Goal: Download file/media

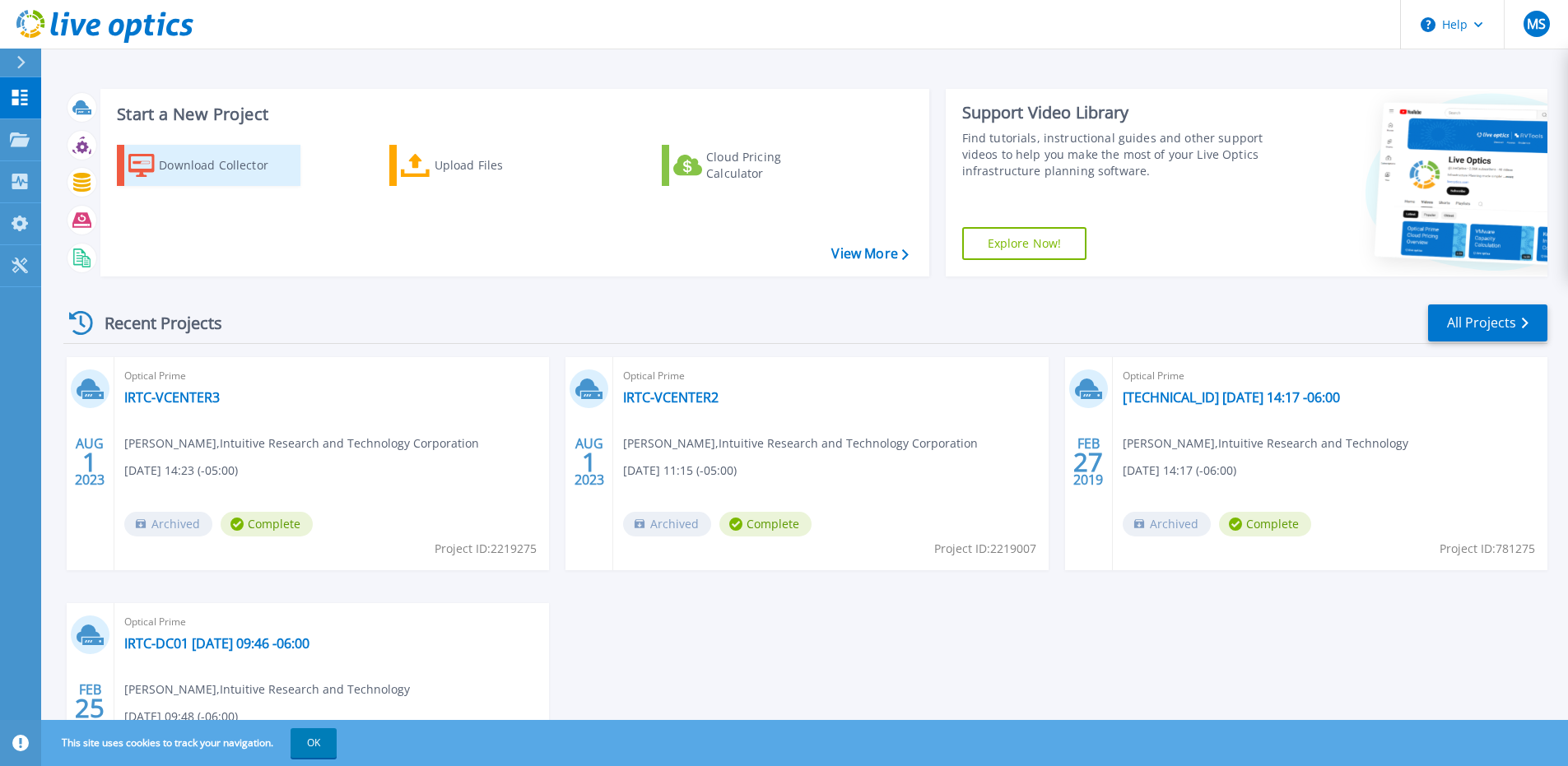
click at [222, 163] on div "Download Collector" at bounding box center [224, 165] width 132 height 33
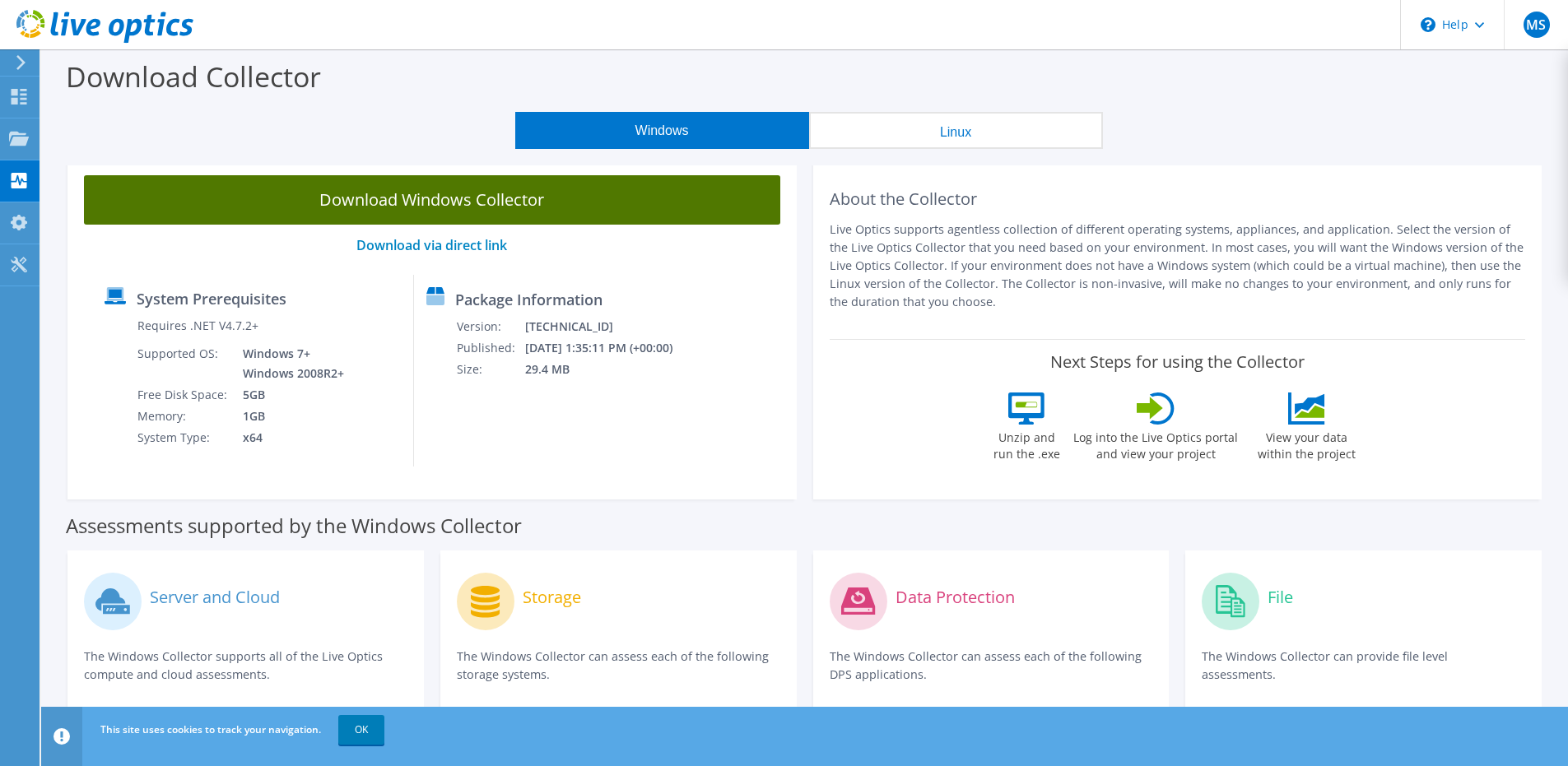
click at [453, 204] on link "Download Windows Collector" at bounding box center [432, 199] width 696 height 49
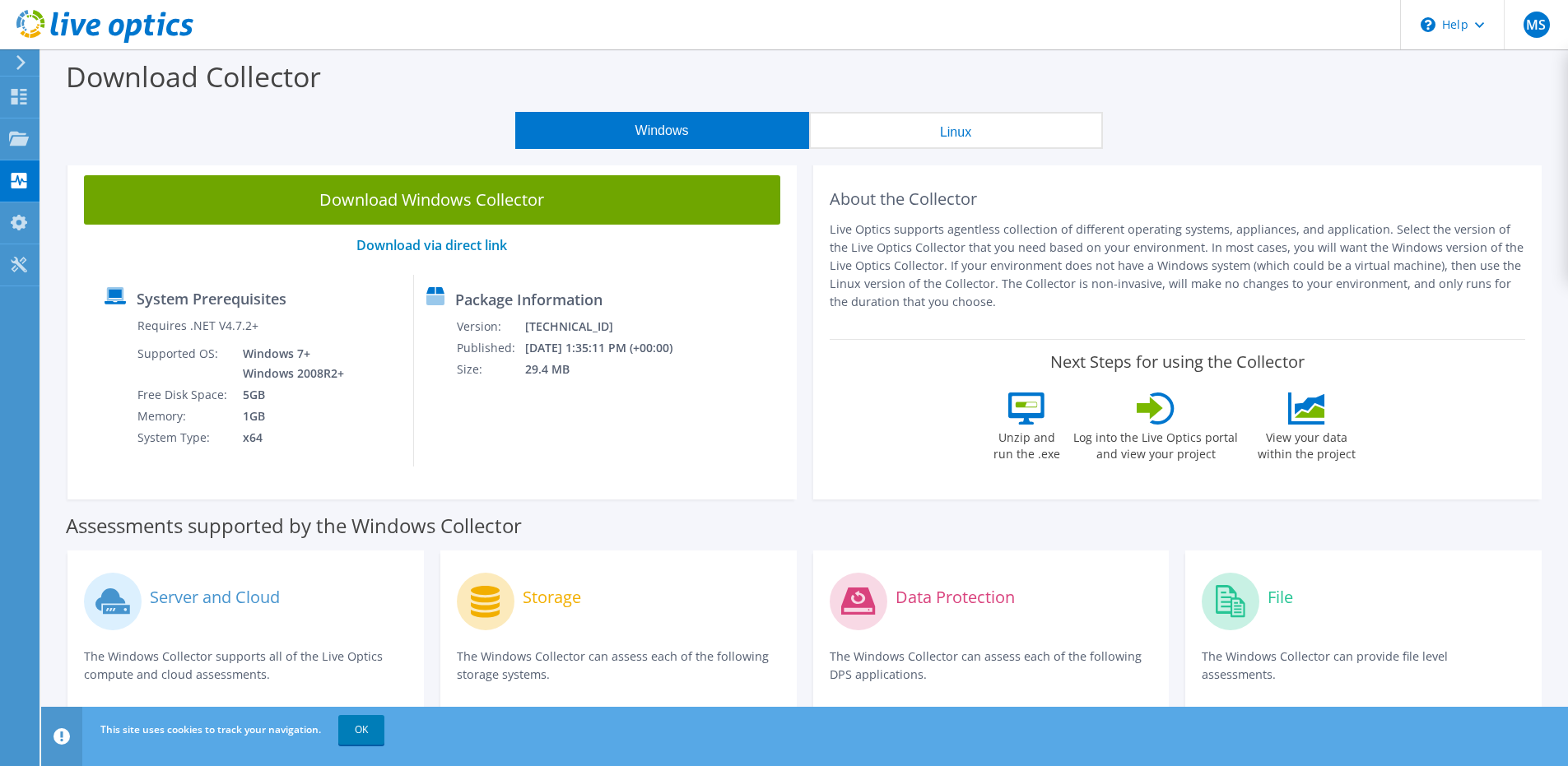
click at [18, 68] on use at bounding box center [21, 63] width 9 height 15
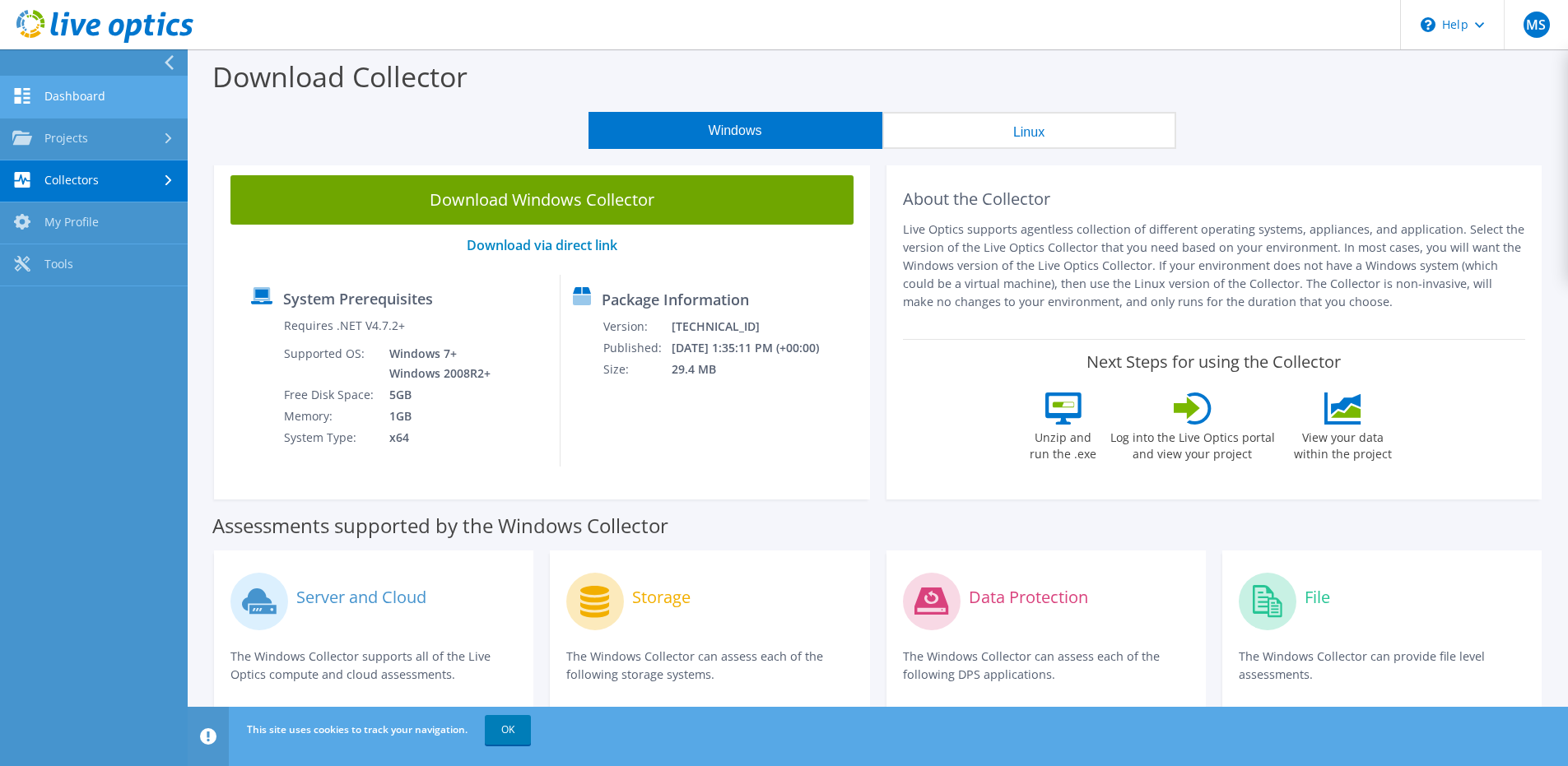
click at [72, 91] on link "Dashboard" at bounding box center [93, 98] width 188 height 42
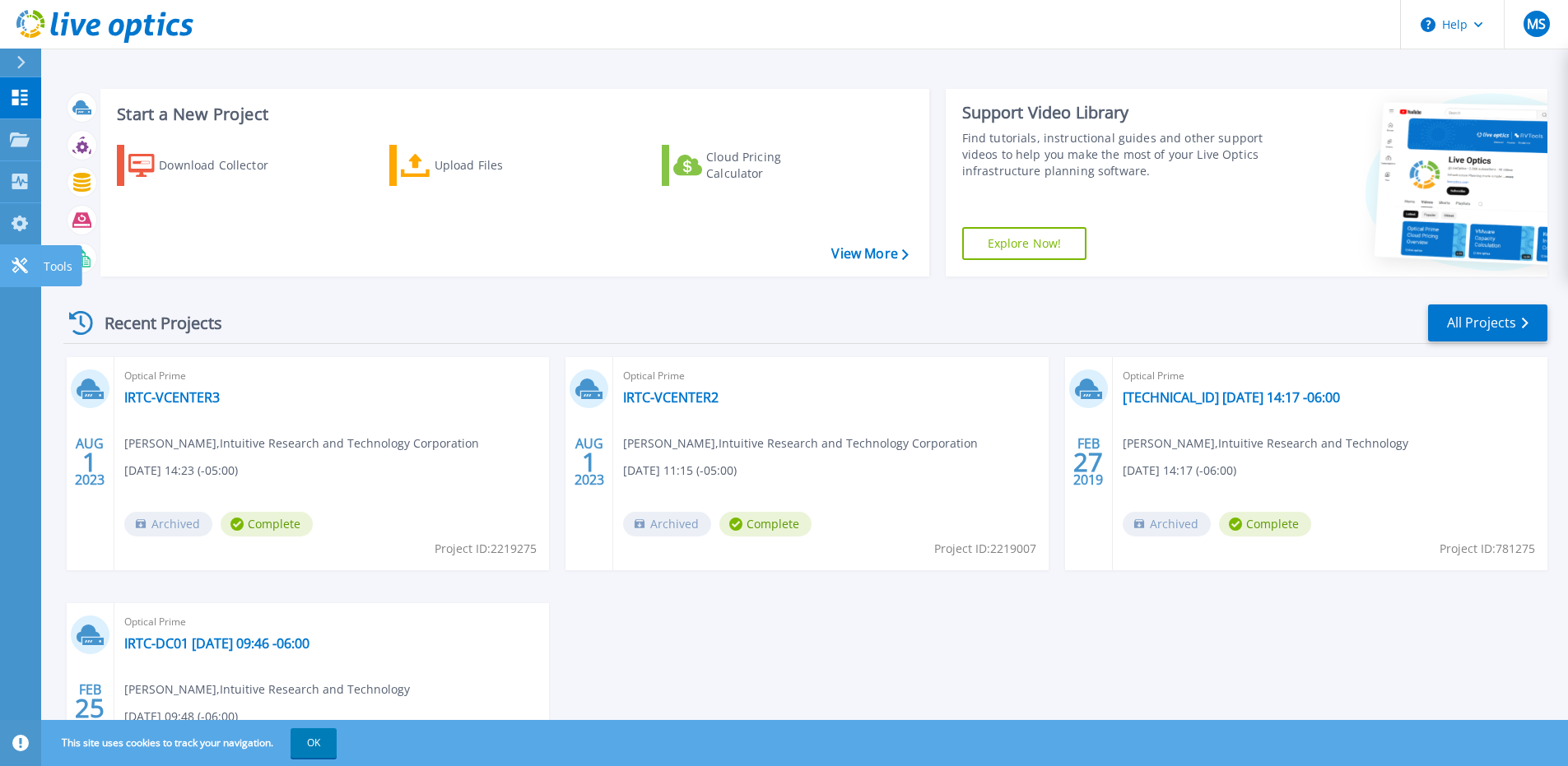
click at [26, 253] on link "Tools Tools" at bounding box center [20, 266] width 41 height 42
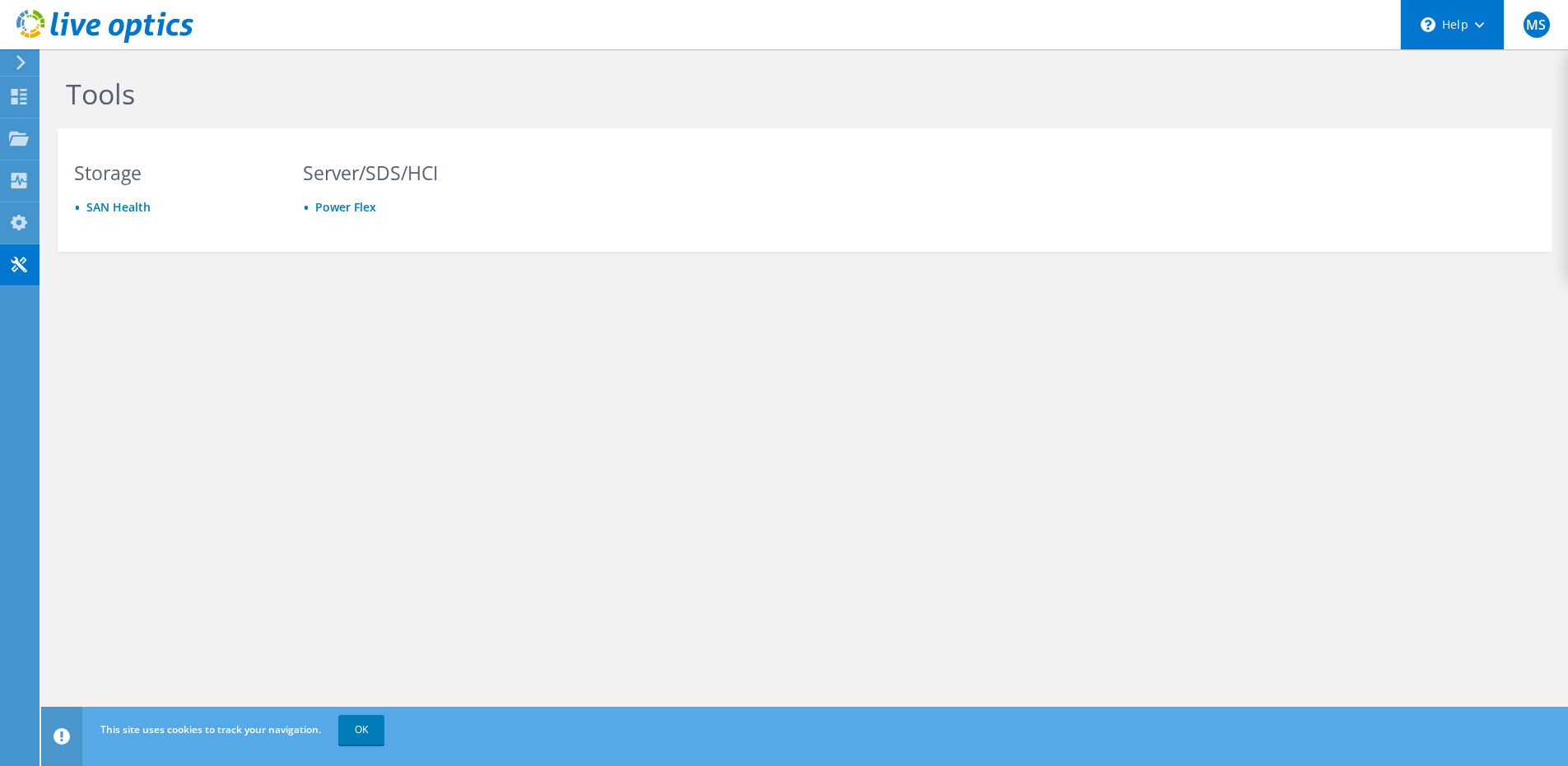
click at [1451, 20] on div "\n Help" at bounding box center [1452, 24] width 103 height 49
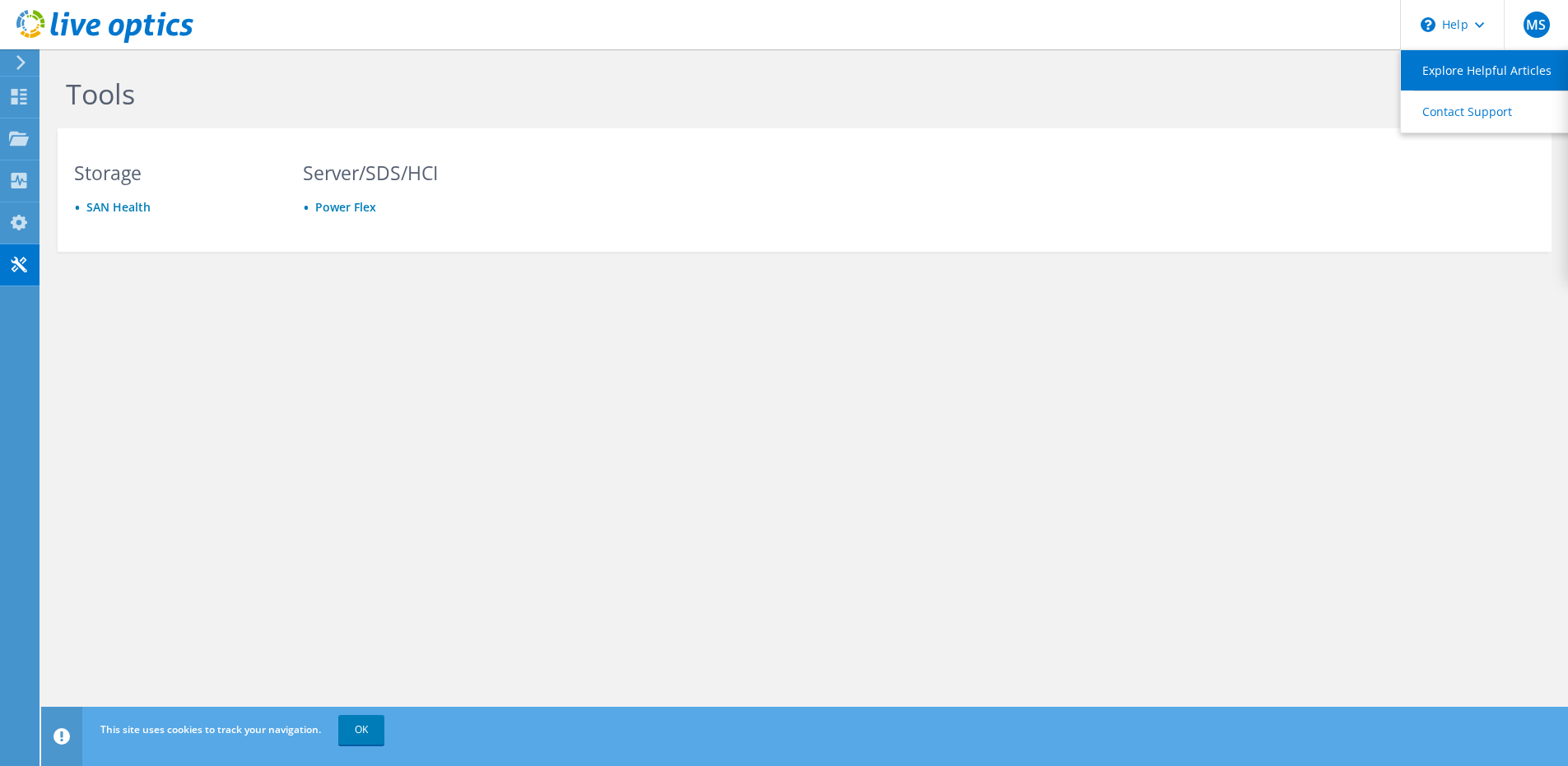
click at [1454, 80] on link "Explore Helpful Articles" at bounding box center [1493, 70] width 184 height 40
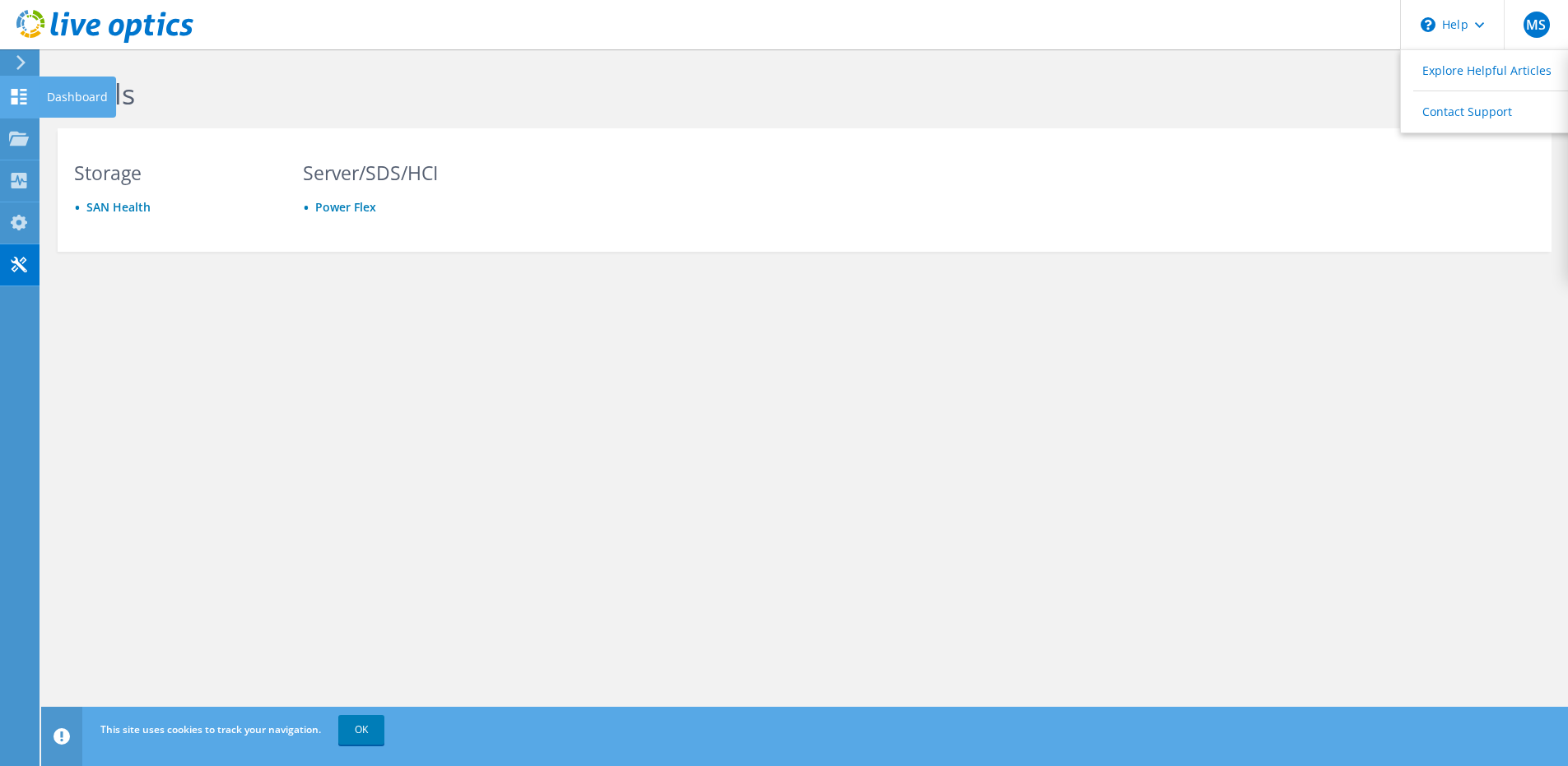
click at [23, 104] on div at bounding box center [19, 99] width 20 height 18
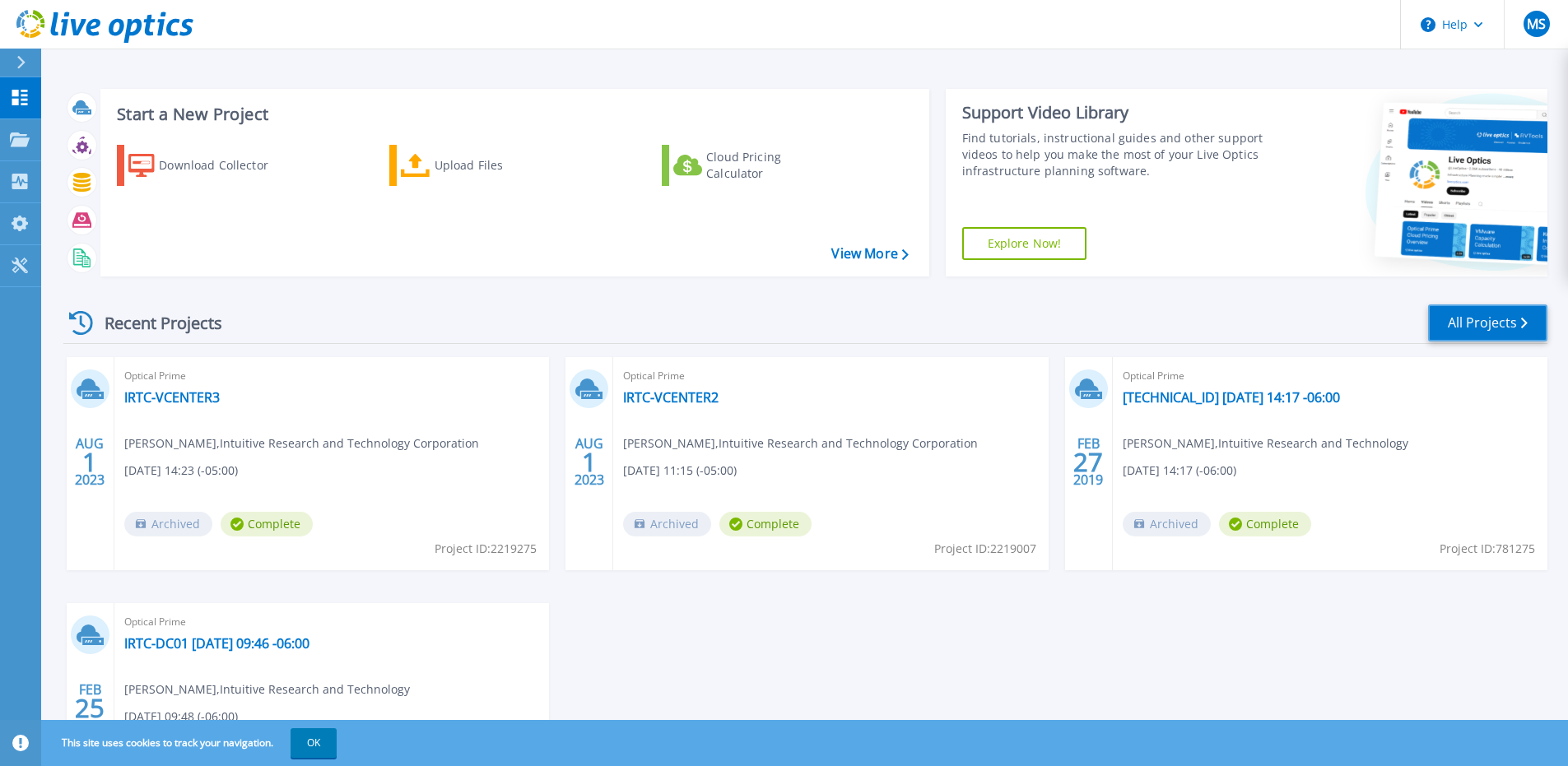
click at [1482, 338] on link "All Projects" at bounding box center [1487, 323] width 119 height 37
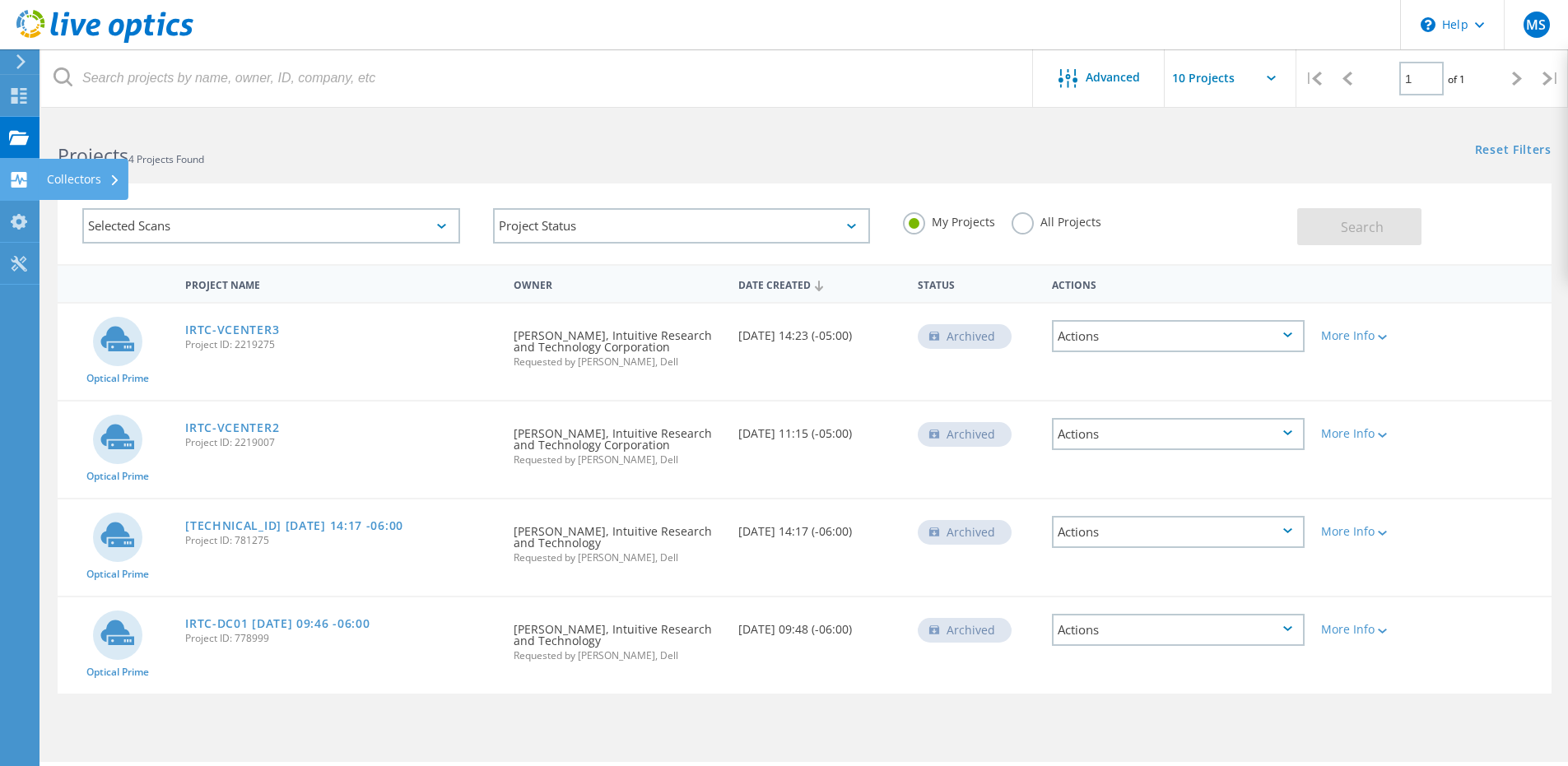
click at [18, 181] on use at bounding box center [19, 179] width 16 height 16
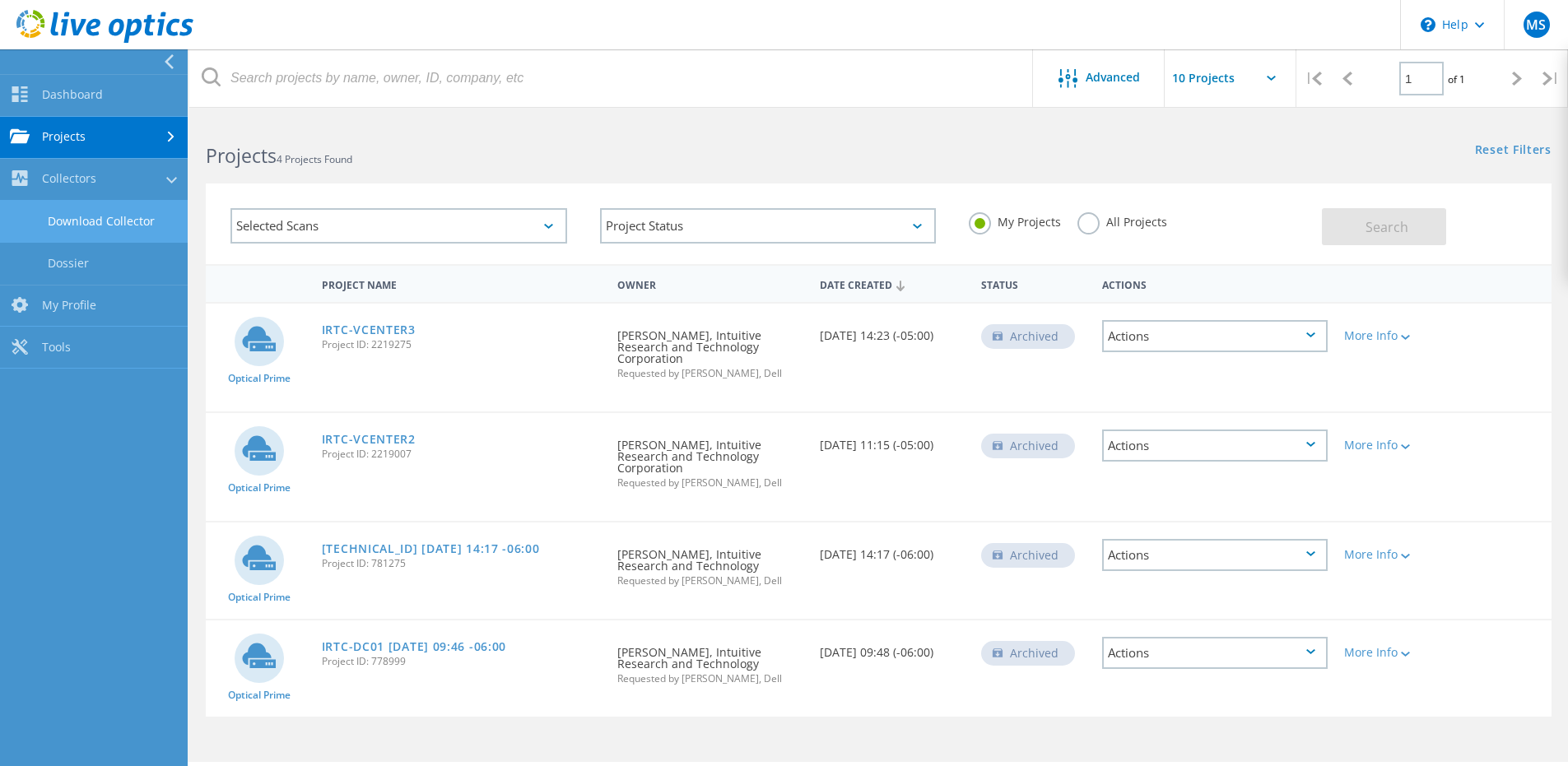
click at [62, 216] on link "Download Collector" at bounding box center [93, 222] width 188 height 42
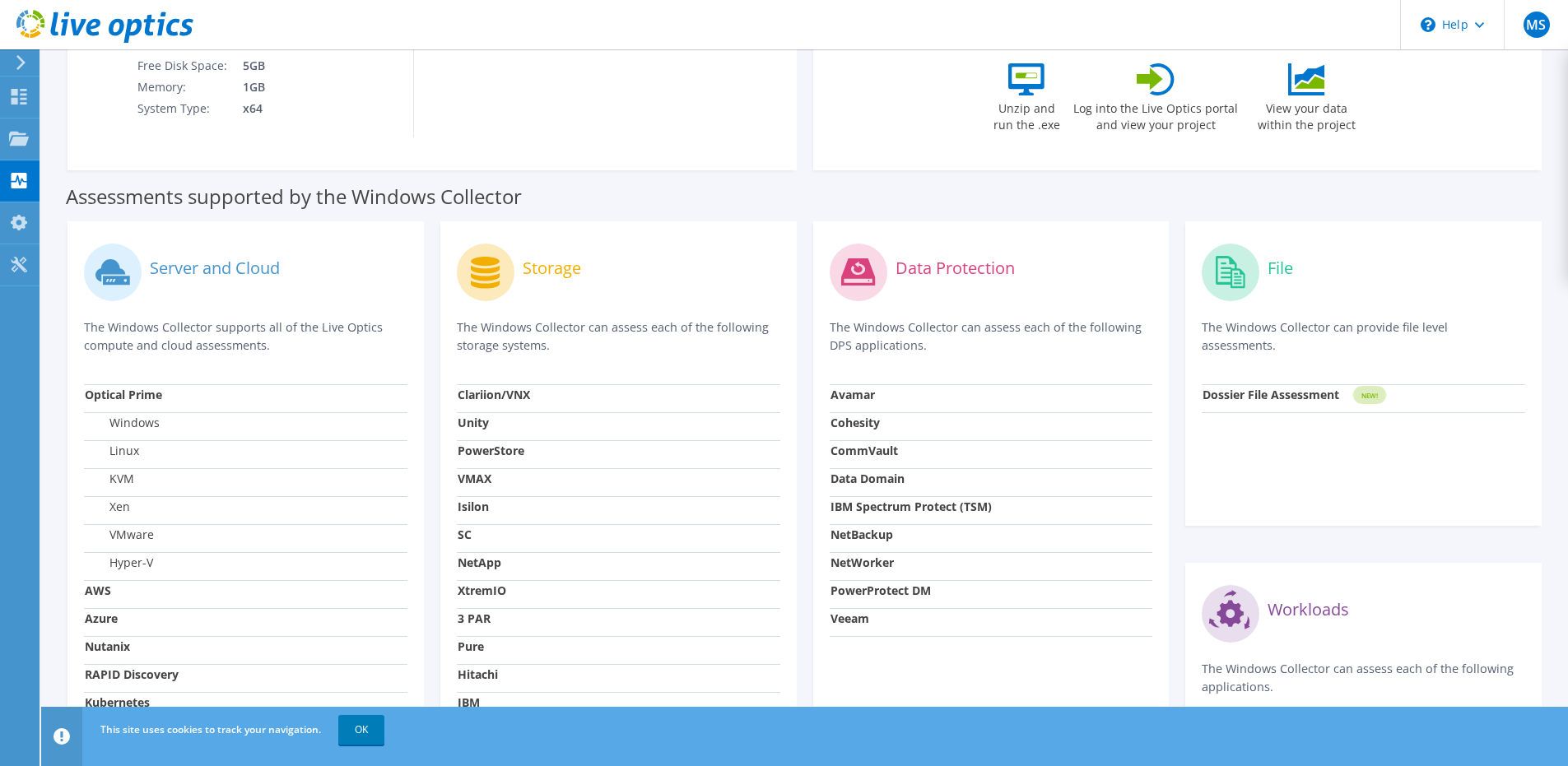
scroll to position [411, 0]
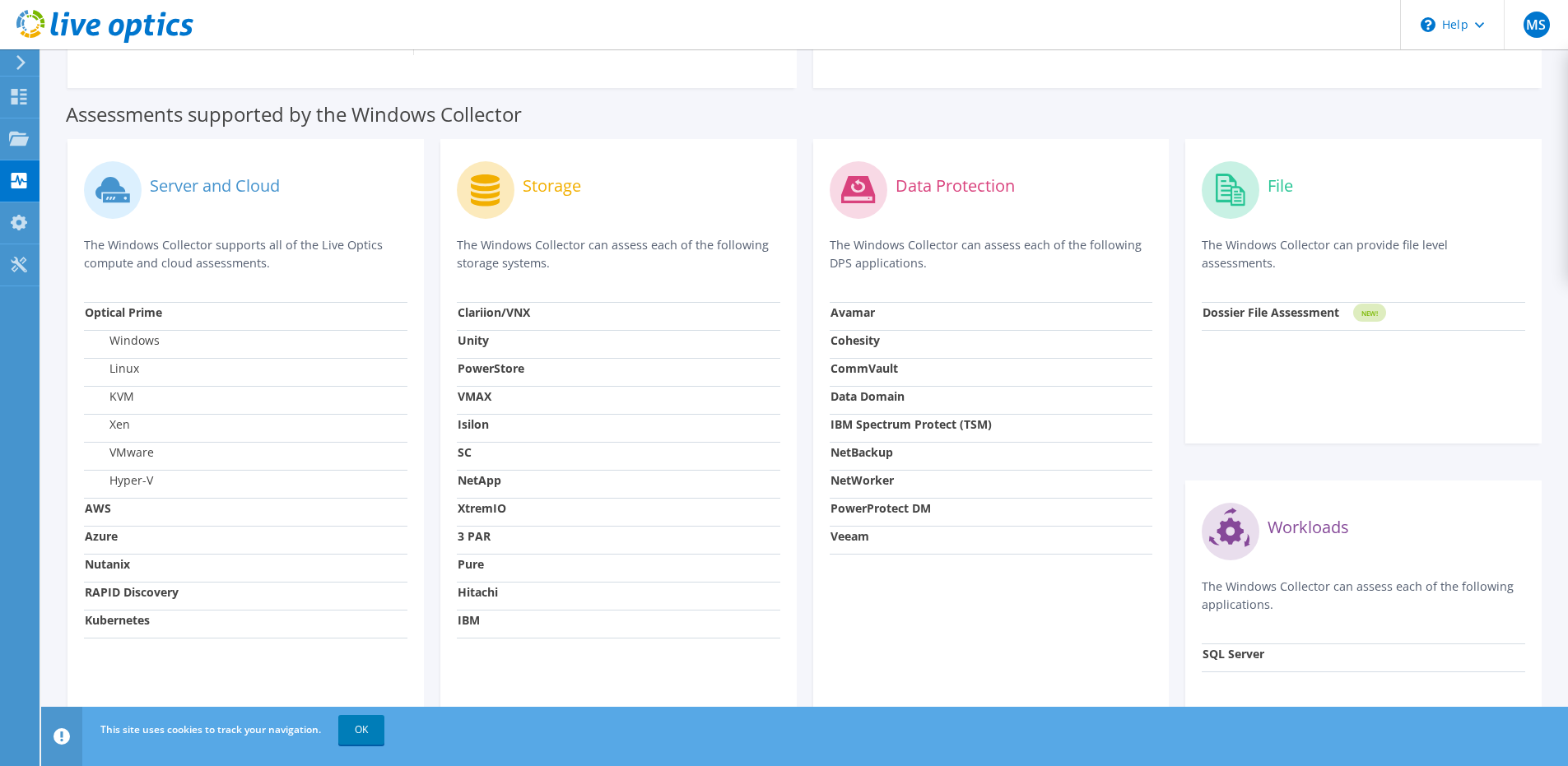
click at [206, 188] on label "Server and Cloud" at bounding box center [215, 186] width 130 height 17
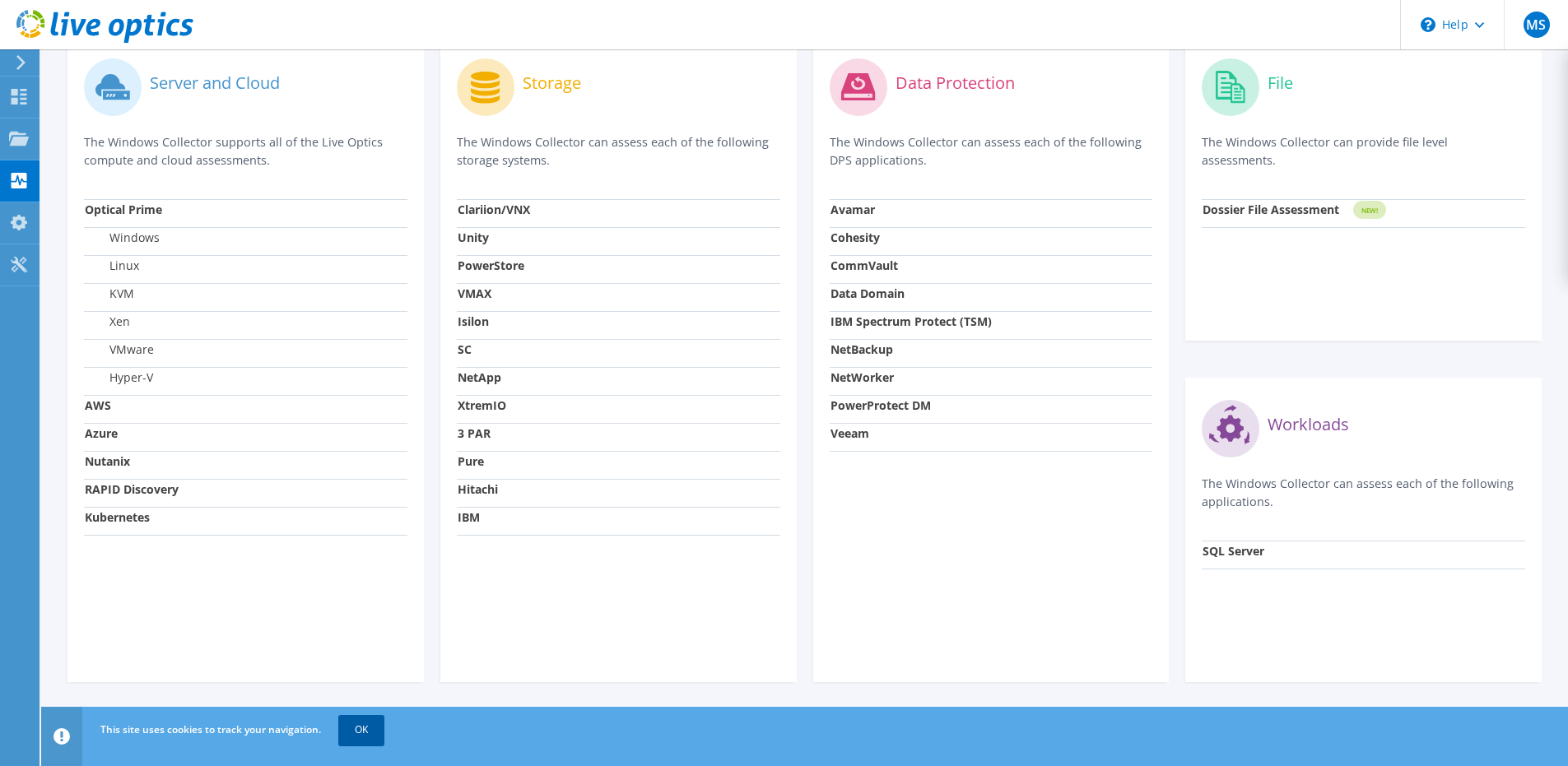
click at [369, 724] on link "OK" at bounding box center [360, 730] width 46 height 30
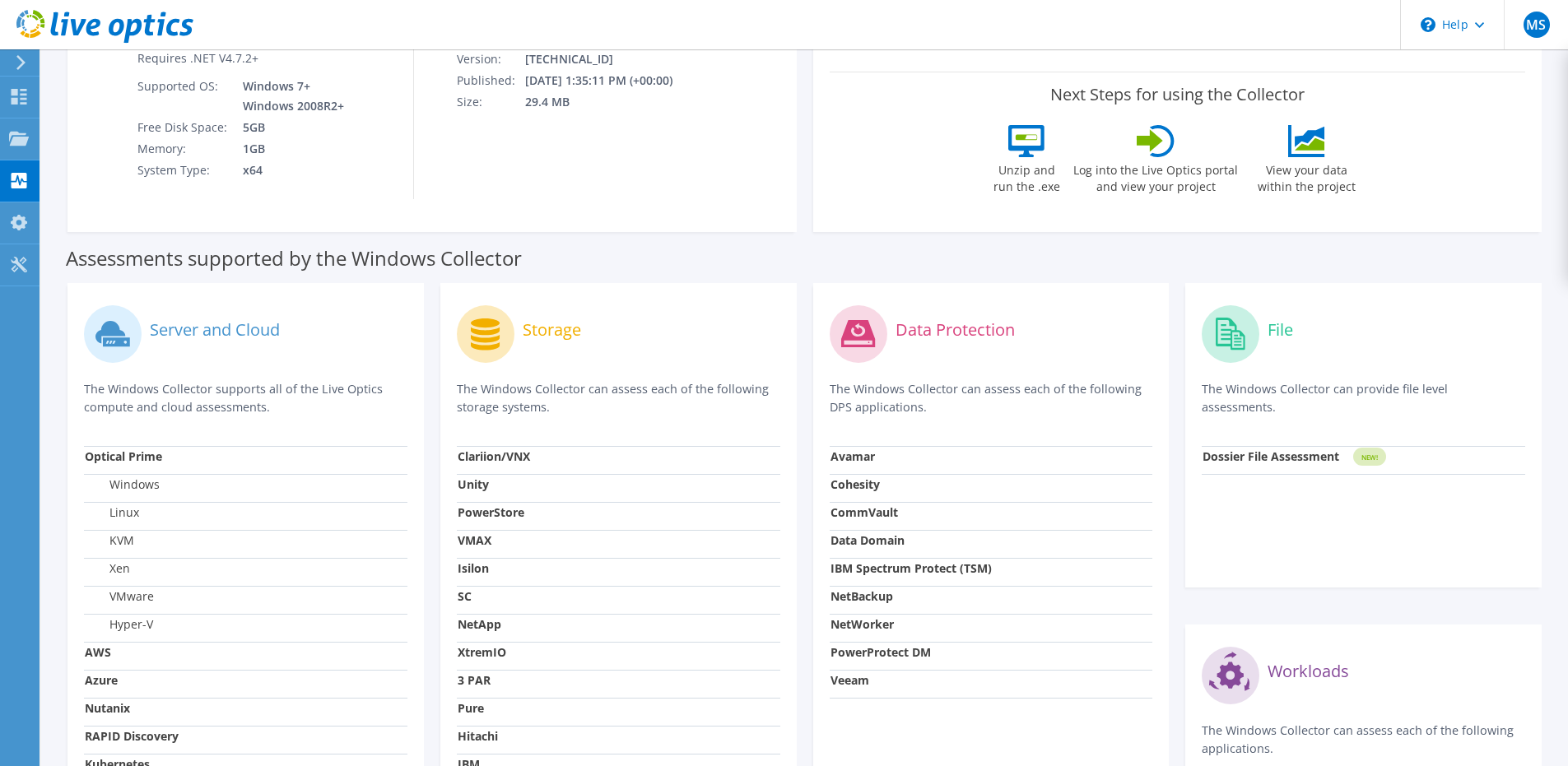
scroll to position [0, 0]
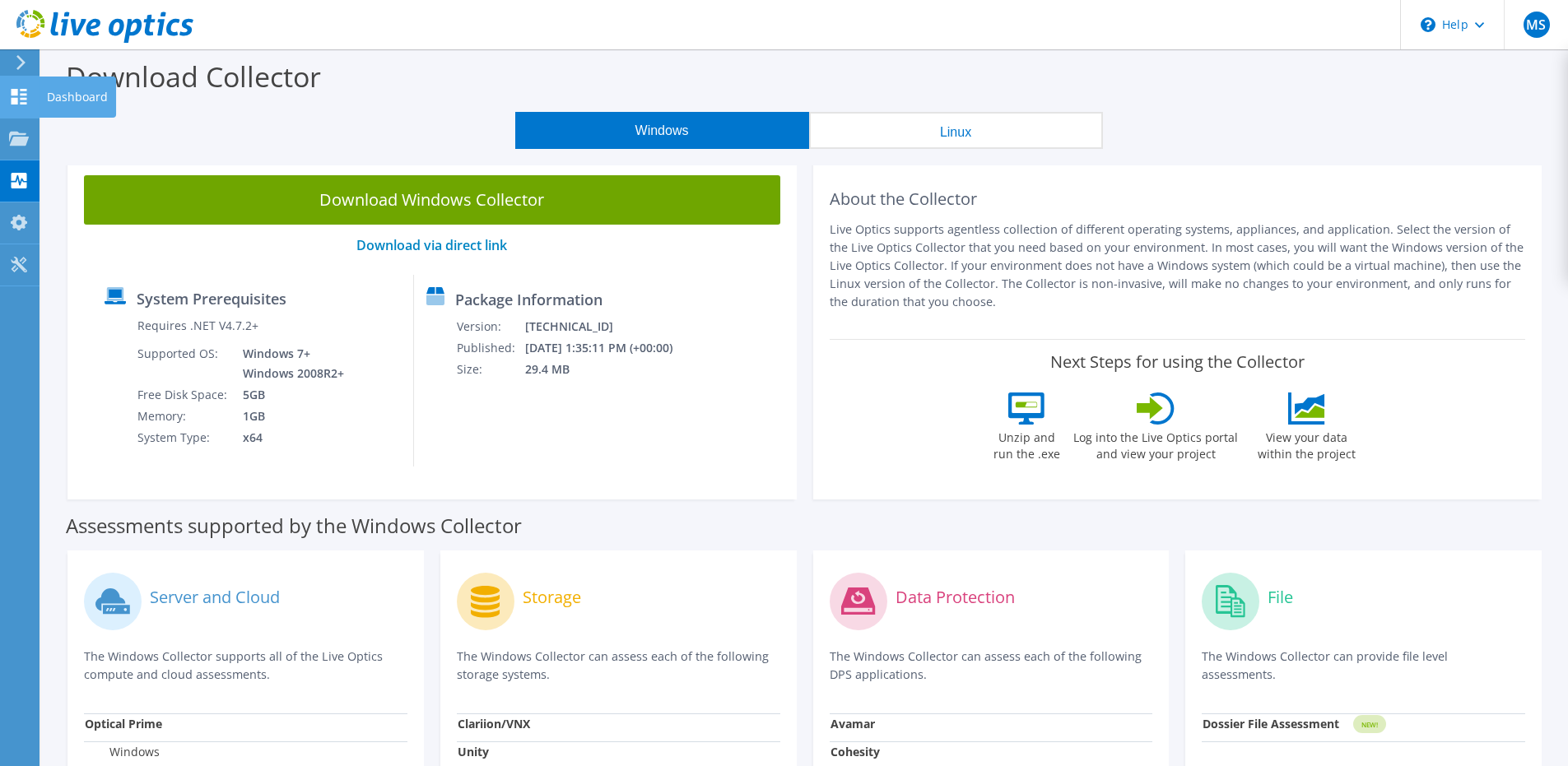
click at [18, 93] on icon at bounding box center [19, 97] width 20 height 16
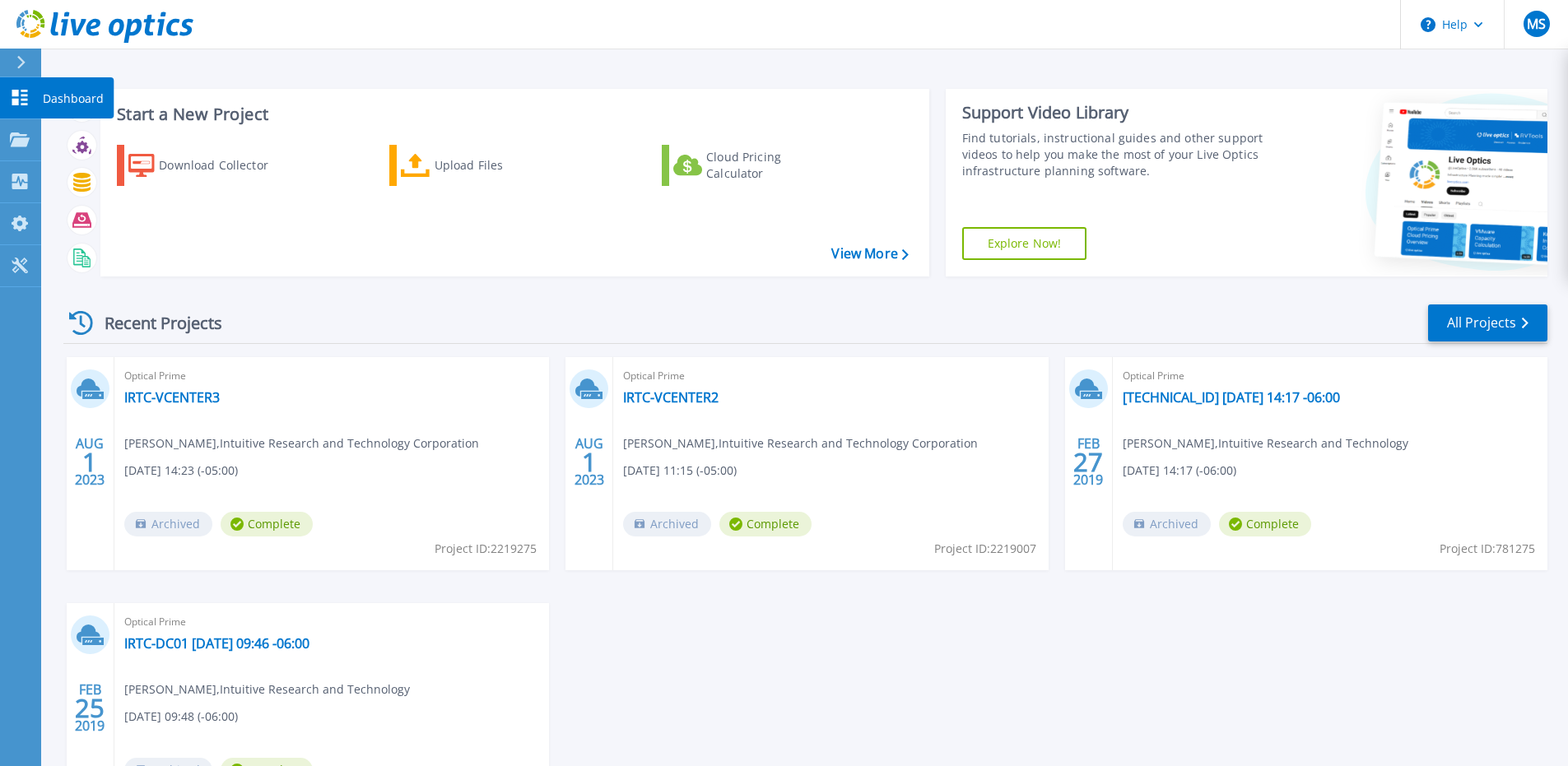
click at [7, 93] on link "Dashboard Dashboard" at bounding box center [20, 98] width 41 height 42
click at [1333, 658] on div "[DATE] Optical Prime IRTC-VCENTER3 [PERSON_NAME] , Intuitive Research and Techn…" at bounding box center [799, 603] width 1497 height 492
drag, startPoint x: 1466, startPoint y: 618, endPoint x: 1492, endPoint y: 613, distance: 26.5
click at [1466, 618] on div "AUG 1 2023 Optical Prime IRTC-VCENTER3 Marco Shaw , Intuitive Research and Tech…" at bounding box center [799, 603] width 1497 height 492
click at [189, 155] on div "Download Collector" at bounding box center [224, 165] width 132 height 33
